Goal: Task Accomplishment & Management: Manage account settings

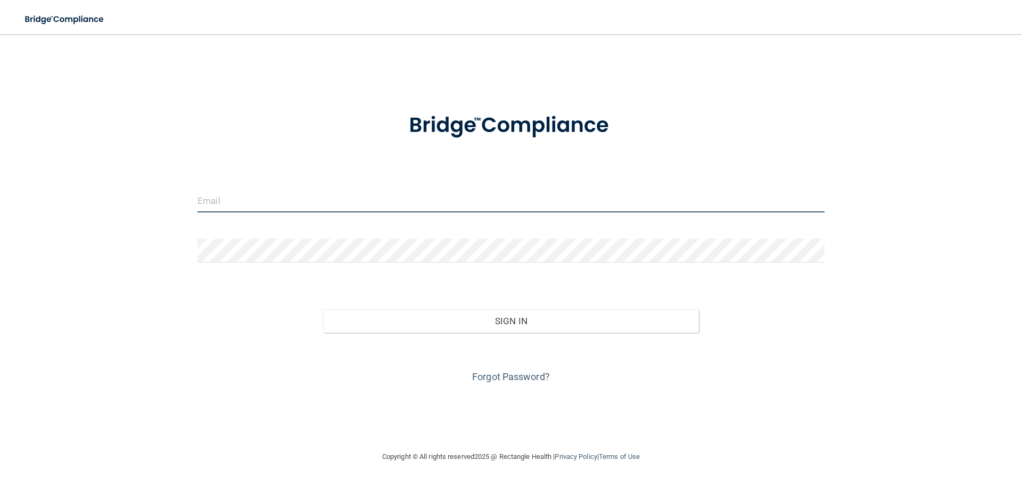
click at [321, 191] on input "email" at bounding box center [510, 200] width 627 height 24
type input "stuart@oss-ok.com"
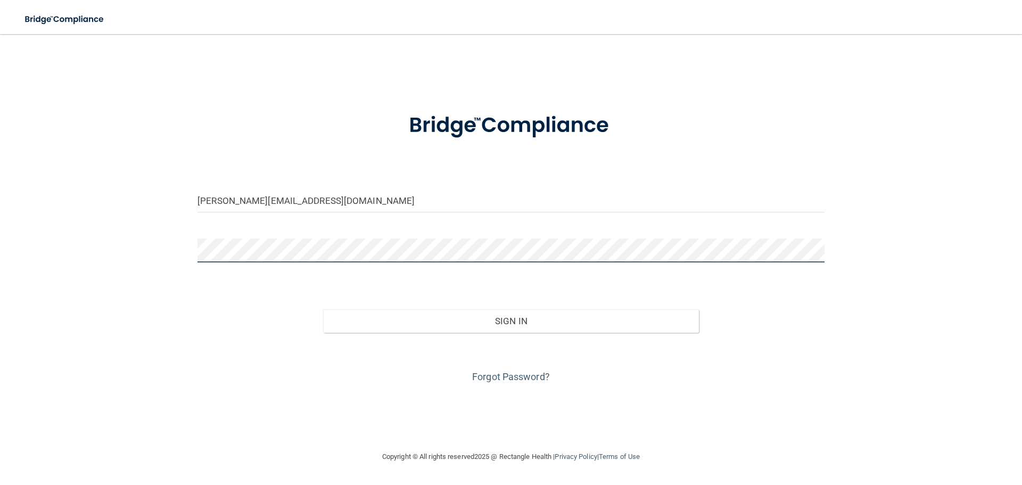
click at [323, 309] on button "Sign In" at bounding box center [511, 320] width 376 height 23
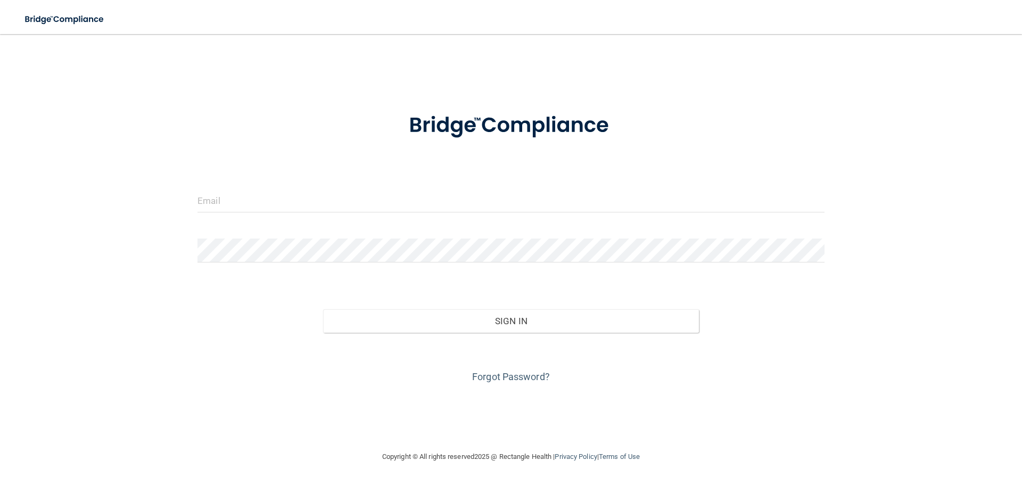
click at [591, 187] on form "Invalid email/password. You don't have permission to access that page. Sign In …" at bounding box center [510, 241] width 627 height 287
click at [538, 191] on input "email" at bounding box center [510, 200] width 627 height 24
click at [352, 186] on form "Invalid email/password. You don't have permission to access that page. Sign In …" at bounding box center [510, 241] width 627 height 287
click at [337, 200] on input "email" at bounding box center [510, 200] width 627 height 24
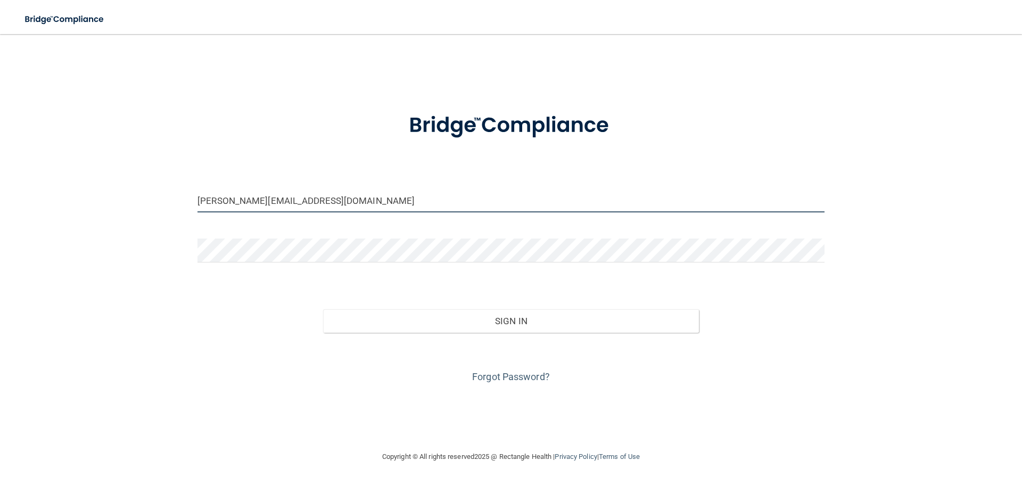
type input "stuart@oss-ok.com"
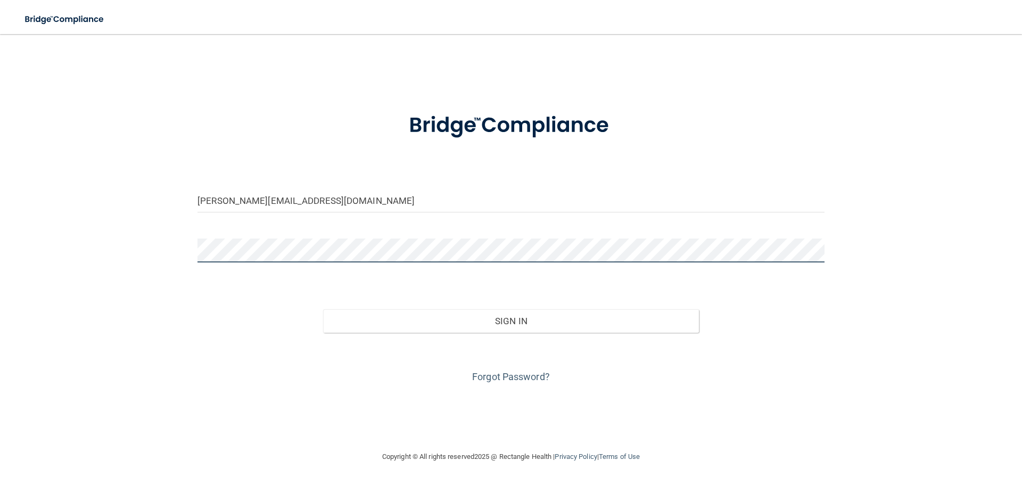
click at [323, 309] on button "Sign In" at bounding box center [511, 320] width 376 height 23
